Goal: Use online tool/utility: Utilize a website feature to perform a specific function

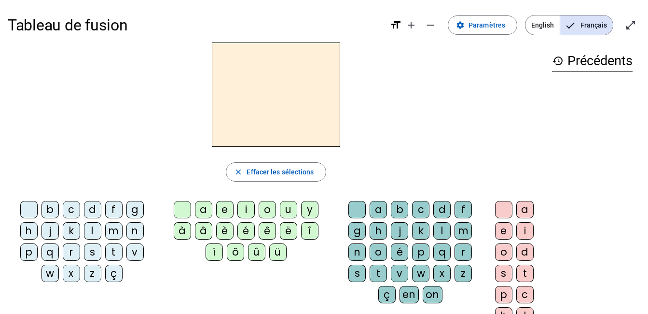
click at [246, 209] on div "i" at bounding box center [245, 209] width 17 height 17
click at [91, 232] on div "l" at bounding box center [92, 230] width 17 height 17
click at [26, 213] on div at bounding box center [28, 209] width 17 height 17
click at [442, 230] on div "l" at bounding box center [441, 230] width 17 height 17
click at [109, 233] on div "m" at bounding box center [113, 230] width 17 height 17
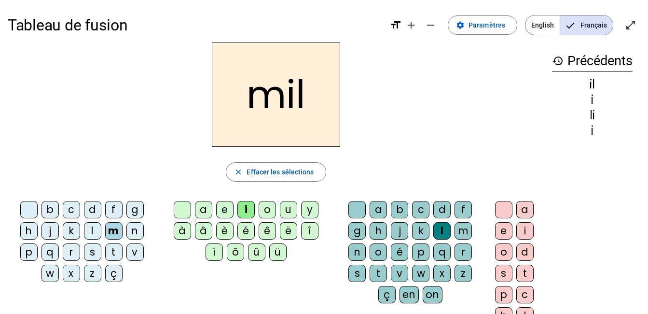
click at [205, 211] on div "a" at bounding box center [203, 209] width 17 height 17
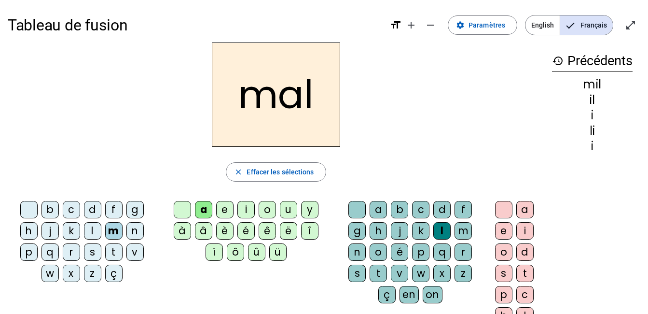
click at [460, 229] on div "m" at bounding box center [463, 230] width 17 height 17
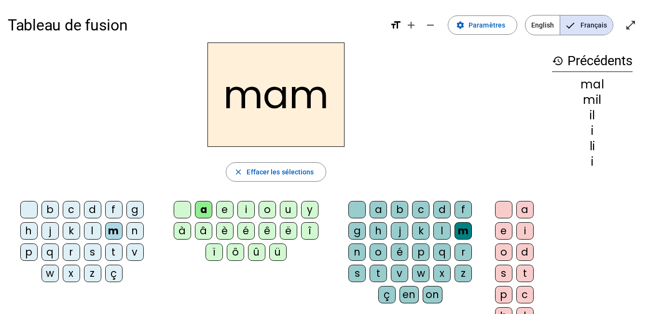
click at [356, 208] on div at bounding box center [357, 209] width 17 height 17
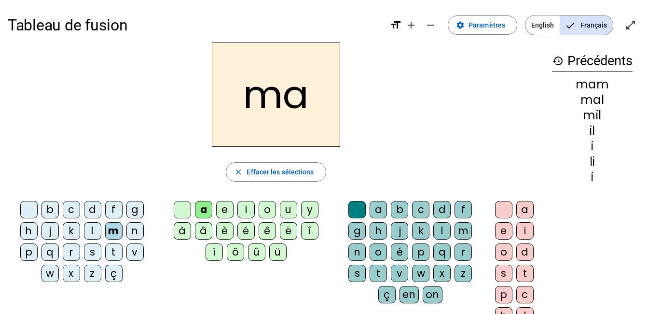
click at [94, 234] on div "l" at bounding box center [92, 230] width 17 height 17
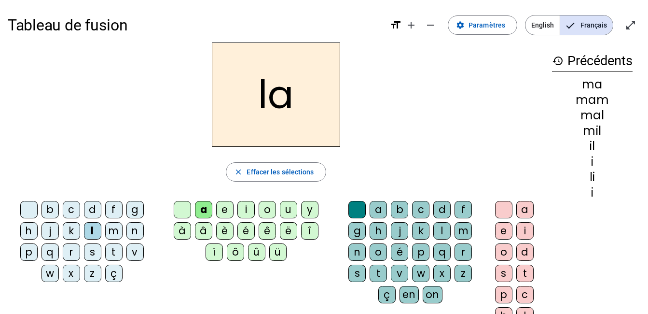
click at [290, 209] on div "u" at bounding box center [288, 209] width 17 height 17
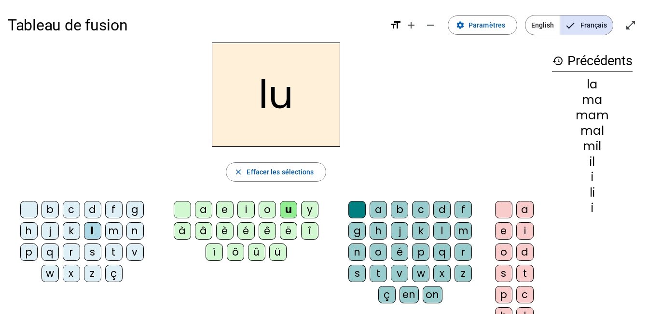
click at [91, 211] on div "d" at bounding box center [92, 209] width 17 height 17
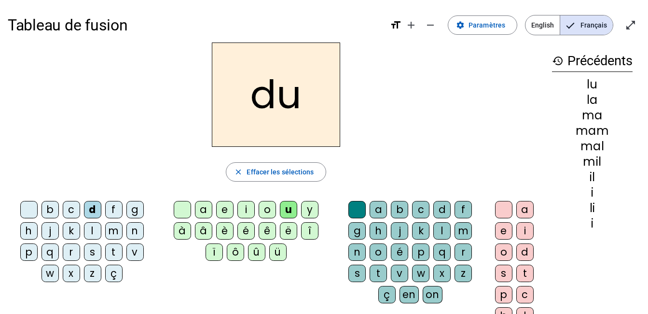
click at [113, 251] on div "t" at bounding box center [113, 251] width 17 height 17
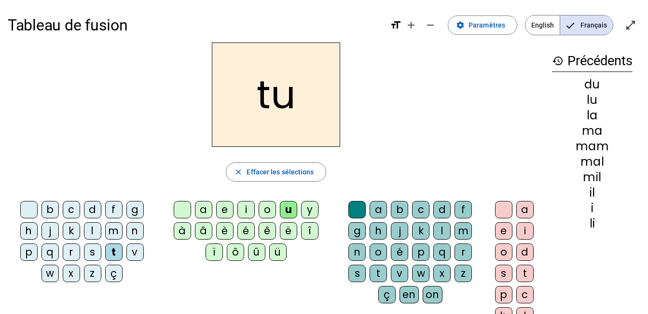
click at [224, 209] on div "e" at bounding box center [224, 209] width 17 height 17
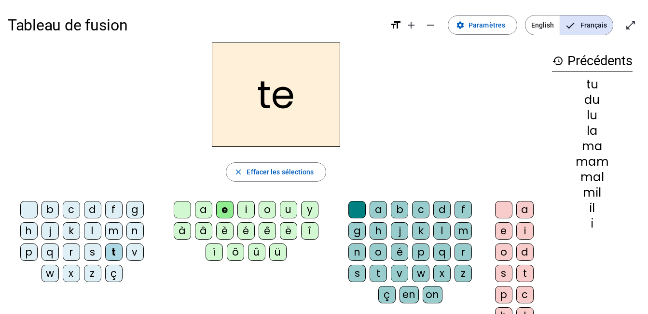
click at [96, 208] on div "d" at bounding box center [92, 209] width 17 height 17
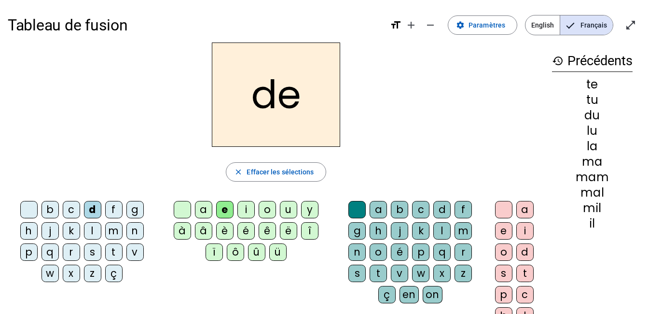
click at [138, 202] on div "g" at bounding box center [134, 209] width 17 height 17
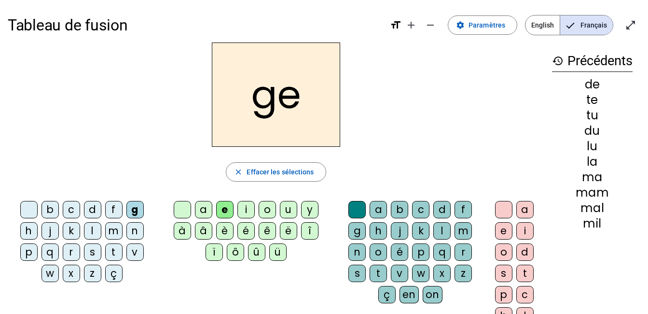
click at [51, 230] on div "j" at bounding box center [50, 230] width 17 height 17
